Goal: Check status: Check status

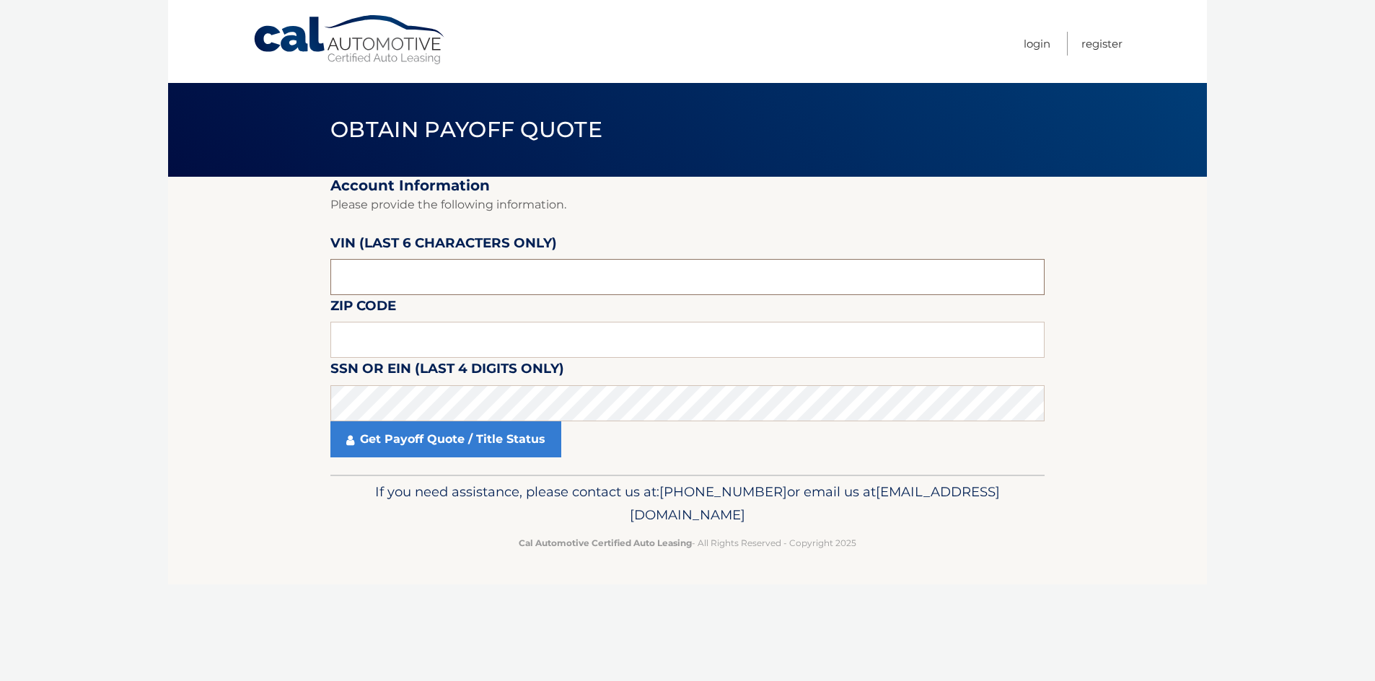
click at [454, 281] on input "text" at bounding box center [687, 277] width 714 height 36
type input "230919"
click at [351, 338] on input "text" at bounding box center [687, 340] width 714 height 36
type input "07832"
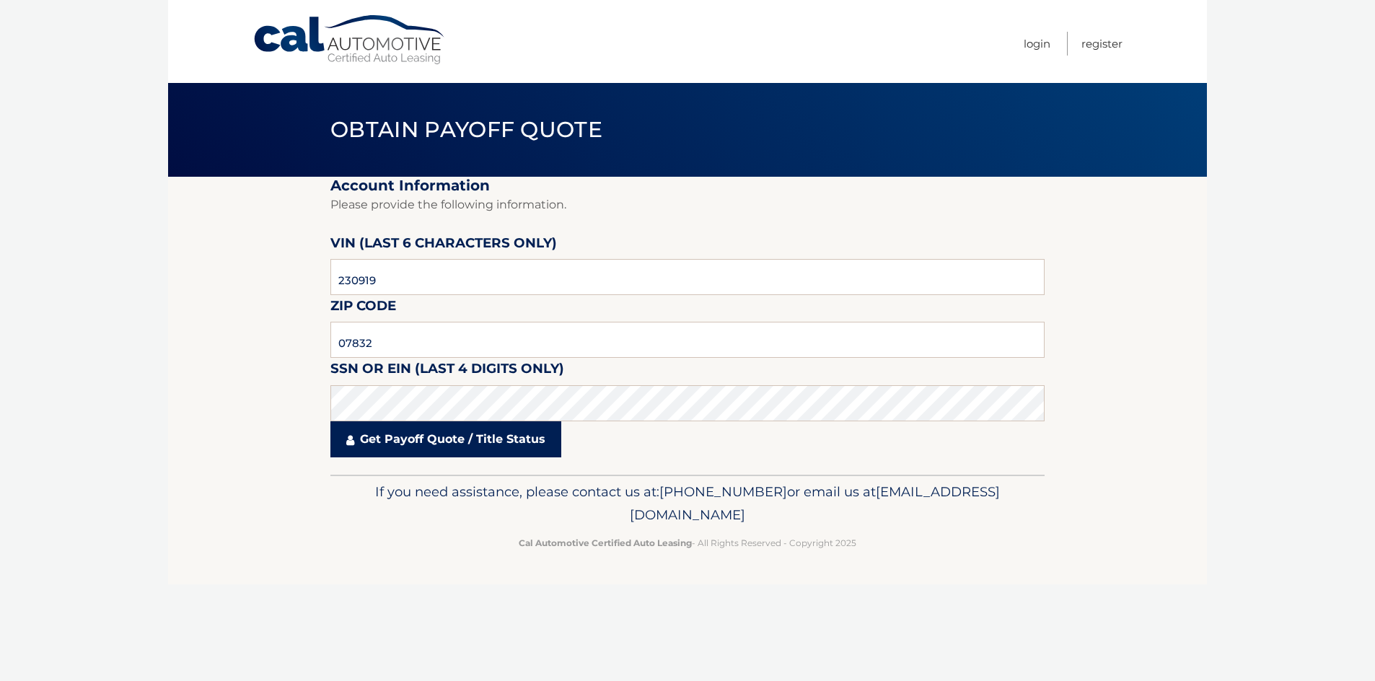
click at [394, 436] on link "Get Payoff Quote / Title Status" at bounding box center [445, 439] width 231 height 36
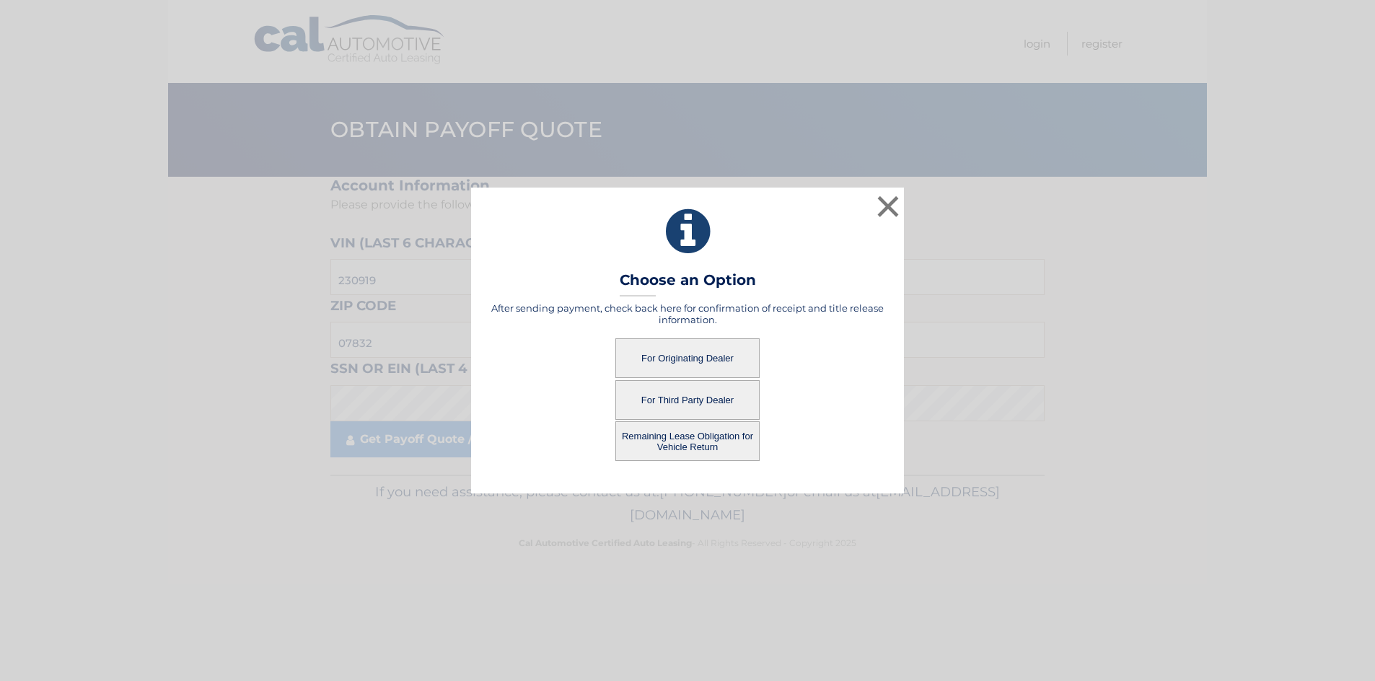
click at [682, 352] on button "For Originating Dealer" at bounding box center [687, 358] width 144 height 40
click at [687, 356] on button "For Originating Dealer" at bounding box center [687, 358] width 144 height 40
